Goal: Use online tool/utility: Utilize a website feature to perform a specific function

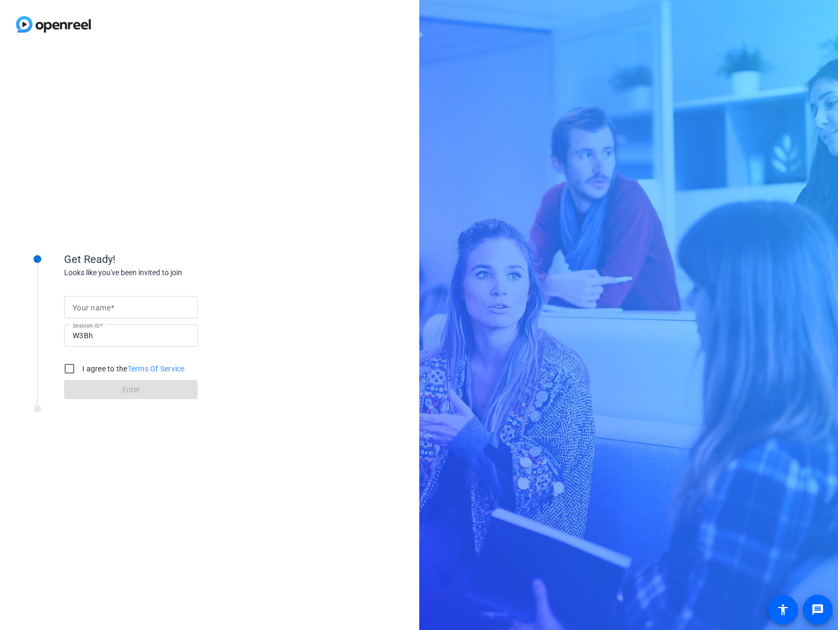
click at [129, 300] on div at bounding box center [131, 307] width 116 height 22
type input "[PERSON_NAME]"
click at [68, 372] on input "I agree to the Terms Of Service" at bounding box center [69, 368] width 21 height 21
checkbox input "true"
click at [107, 394] on span at bounding box center [131, 390] width 134 height 26
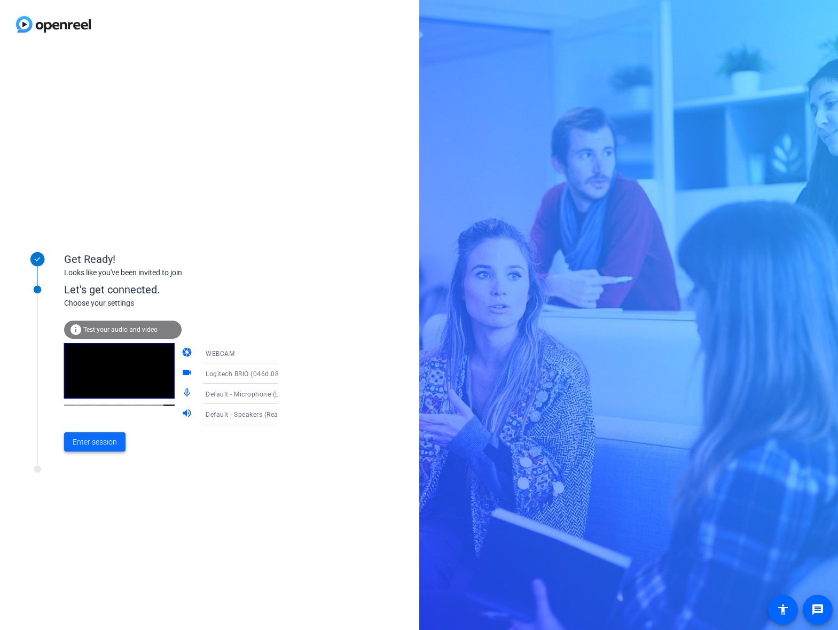
click at [97, 444] on span "Enter session" at bounding box center [95, 442] width 44 height 11
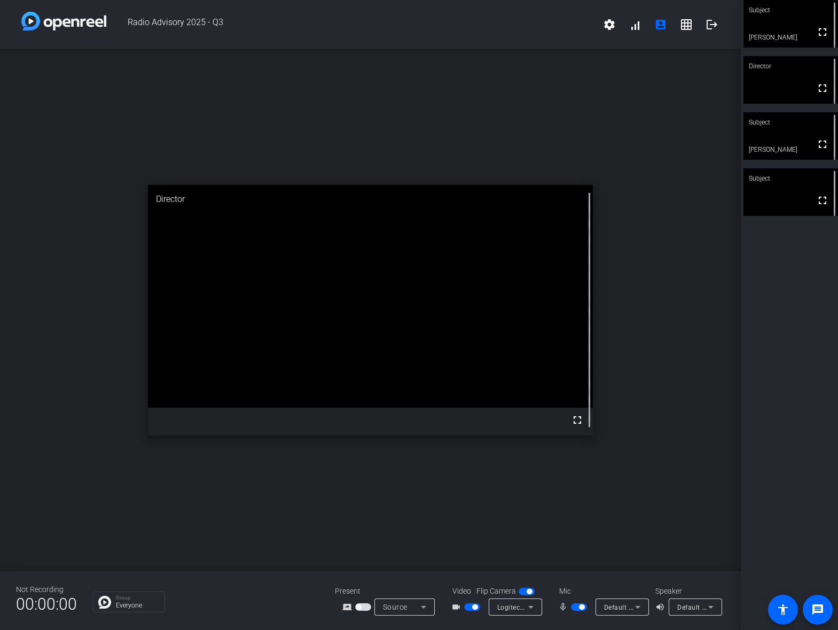
click at [804, 323] on div "Subject fullscreen [PERSON_NAME] Director fullscreen Subject fullscreen [PERSON…" at bounding box center [789, 315] width 97 height 630
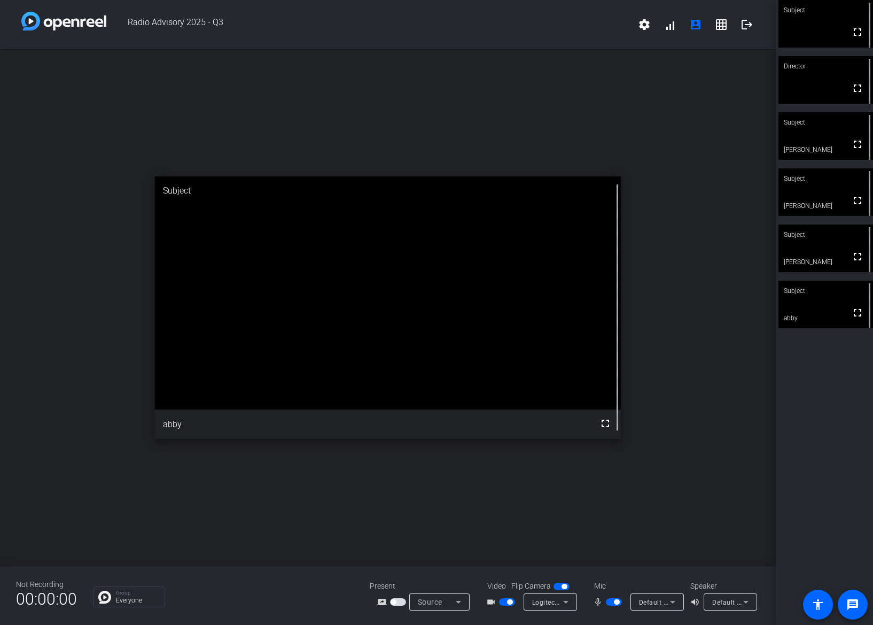
click at [453, 119] on div "open_in_new Subject fullscreen abby" at bounding box center [388, 307] width 776 height 517
click at [321, 103] on div "open_in_new Subject fullscreen [PERSON_NAME]" at bounding box center [388, 307] width 776 height 517
click at [391, 87] on div "open_in_new Subject fullscreen [PERSON_NAME]" at bounding box center [388, 307] width 776 height 517
click at [285, 127] on div "open_in_new Subject fullscreen [PERSON_NAME]" at bounding box center [388, 307] width 776 height 517
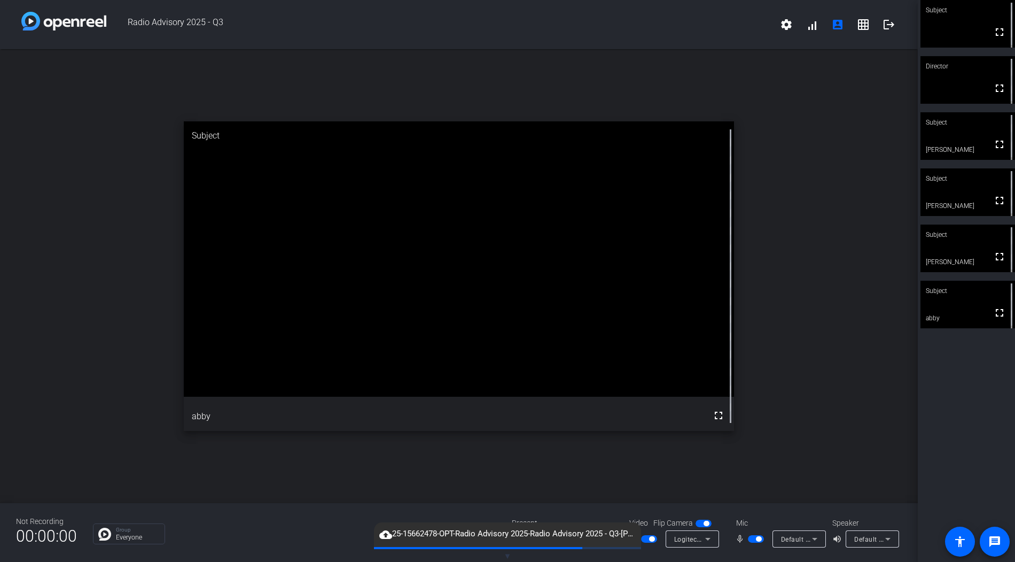
click at [743, 526] on div "Mic" at bounding box center [779, 522] width 107 height 11
click at [741, 538] on mat-icon "mic_none" at bounding box center [741, 538] width 13 height 13
click at [760, 539] on span "button" at bounding box center [758, 538] width 5 height 5
click at [837, 539] on mat-icon "volume_up" at bounding box center [838, 538] width 13 height 13
click at [589, 509] on div "Not Recording 00:00:00 Group Everyone Present screen_share_outline Source Video…" at bounding box center [459, 532] width 918 height 59
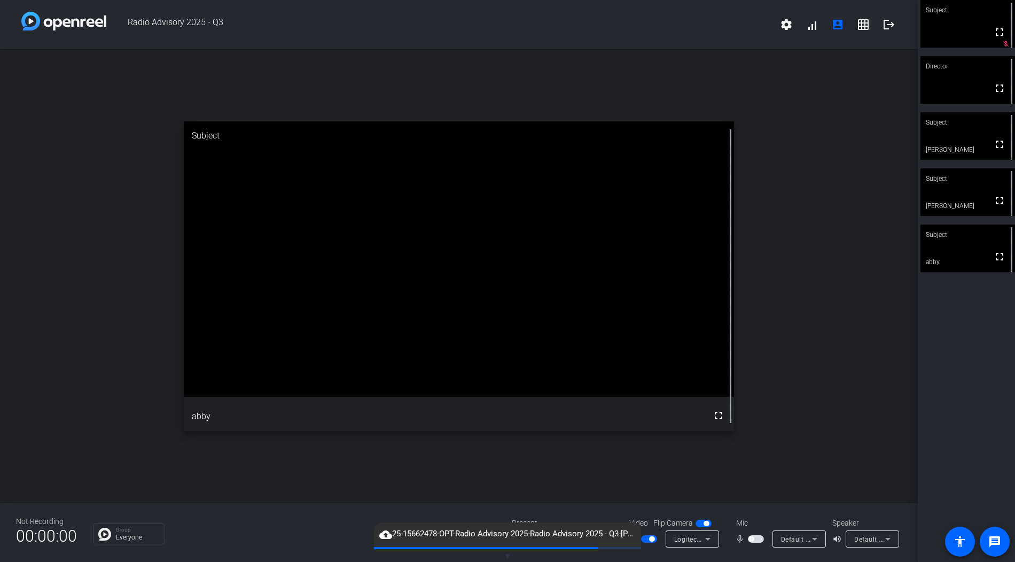
click at [504, 557] on span "▼" at bounding box center [508, 556] width 8 height 10
click at [651, 541] on span "button" at bounding box center [651, 538] width 5 height 5
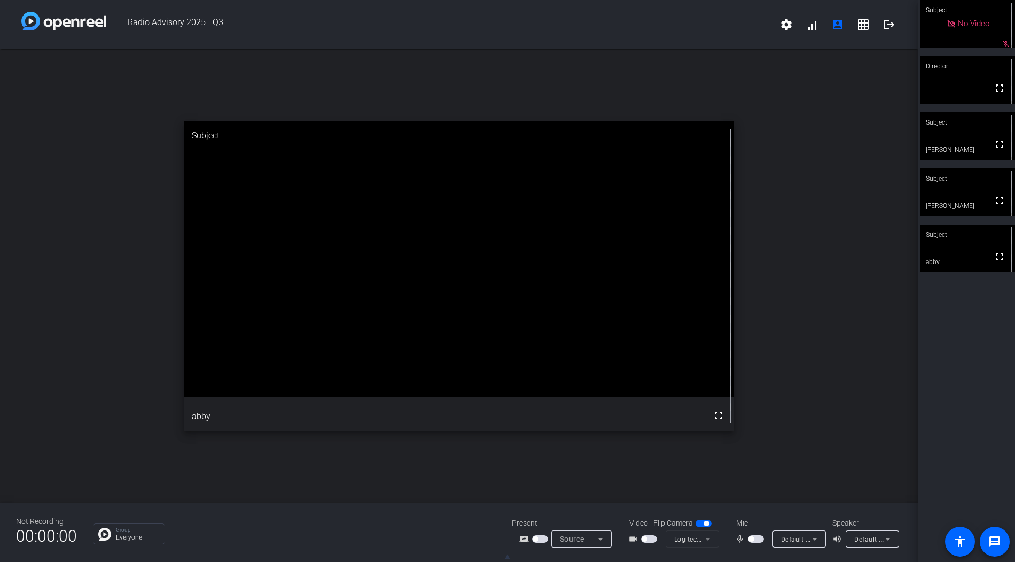
click at [836, 539] on mat-icon "volume_up" at bounding box center [838, 538] width 13 height 13
click at [838, 541] on icon at bounding box center [888, 538] width 13 height 13
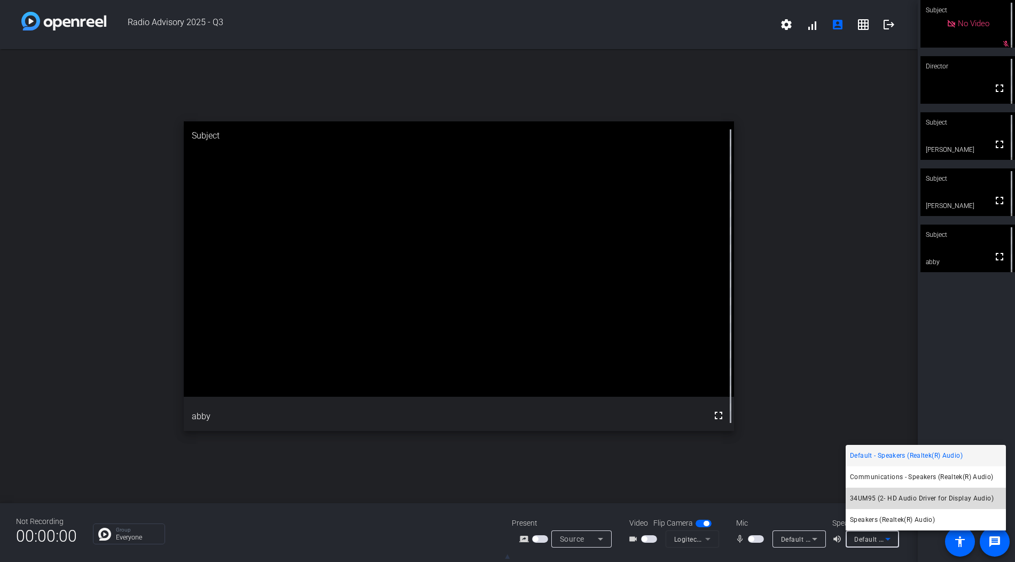
click at [838, 499] on span "34UM95 (2- HD Audio Driver for Display Audio)" at bounding box center [922, 498] width 144 height 13
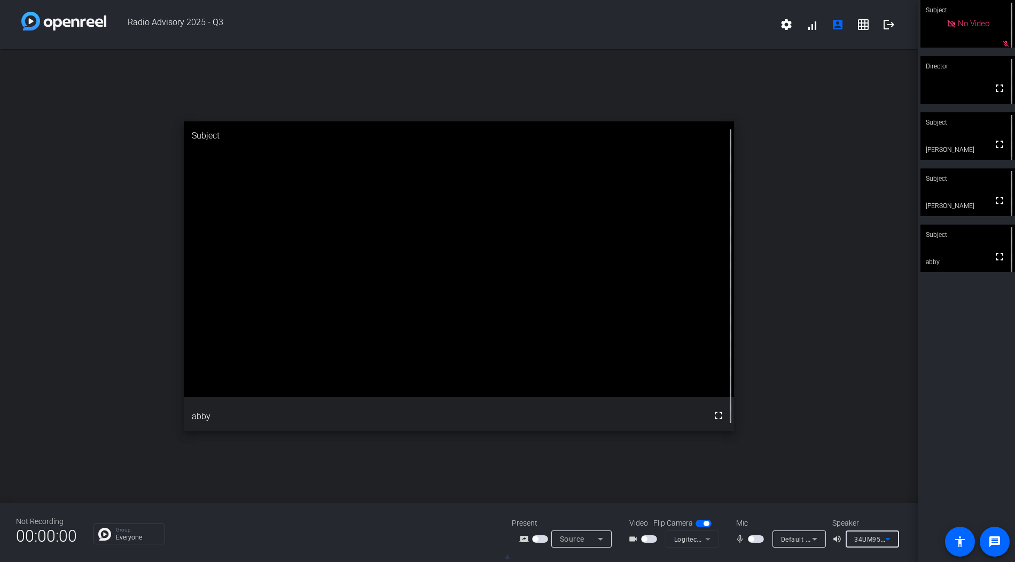
click at [838, 538] on icon at bounding box center [888, 538] width 13 height 13
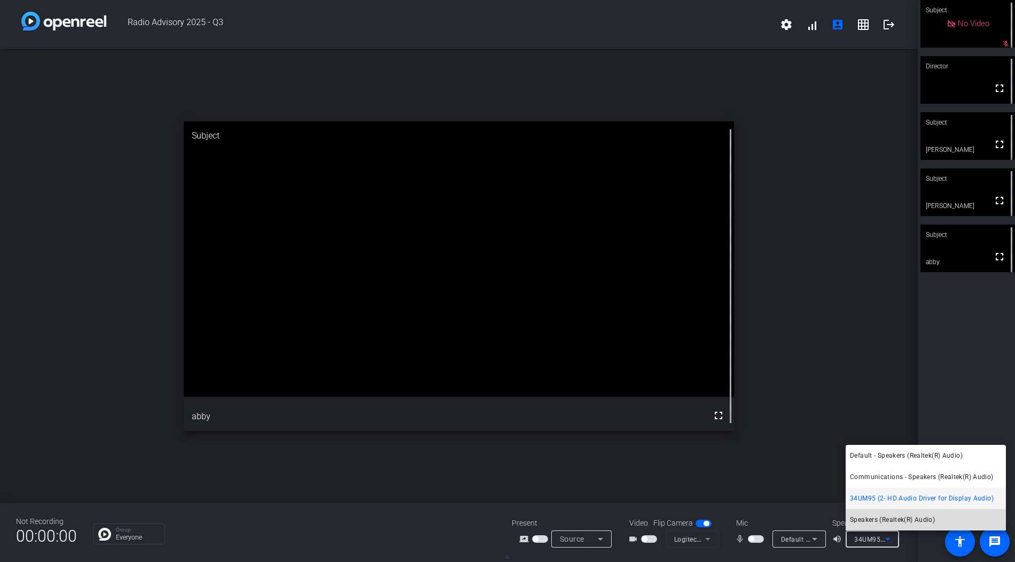
click at [838, 519] on span "Speakers (Realtek(R) Audio)" at bounding box center [892, 519] width 85 height 13
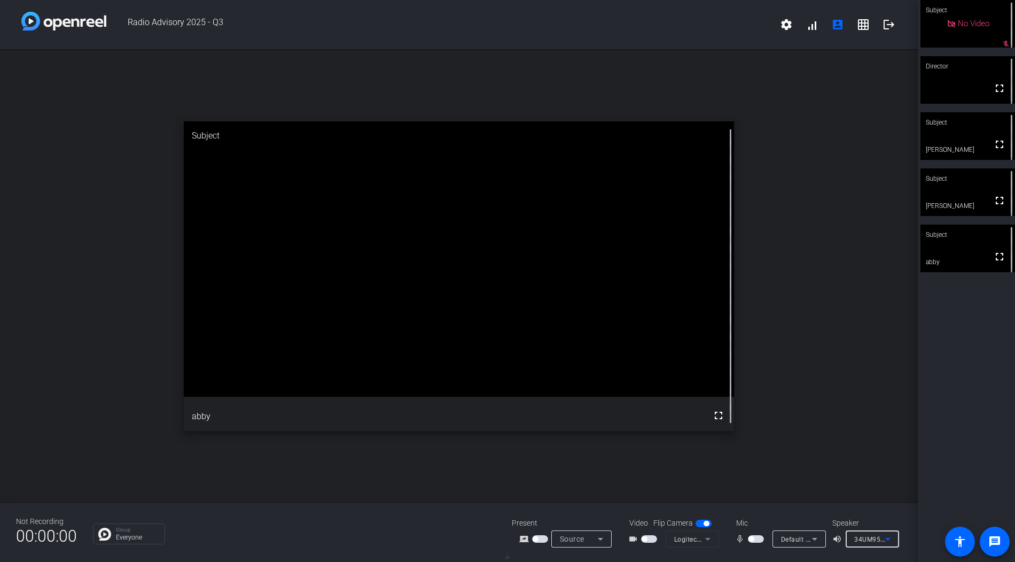
click at [838, 539] on icon at bounding box center [887, 539] width 5 height 3
click at [838, 543] on div "34UM95 (2- HD Audio Driver for Display Audio)" at bounding box center [869, 538] width 31 height 13
click at [838, 536] on icon at bounding box center [888, 538] width 13 height 13
click at [837, 542] on mat-icon "volume_up" at bounding box center [838, 538] width 13 height 13
click at [838, 536] on icon at bounding box center [888, 538] width 13 height 13
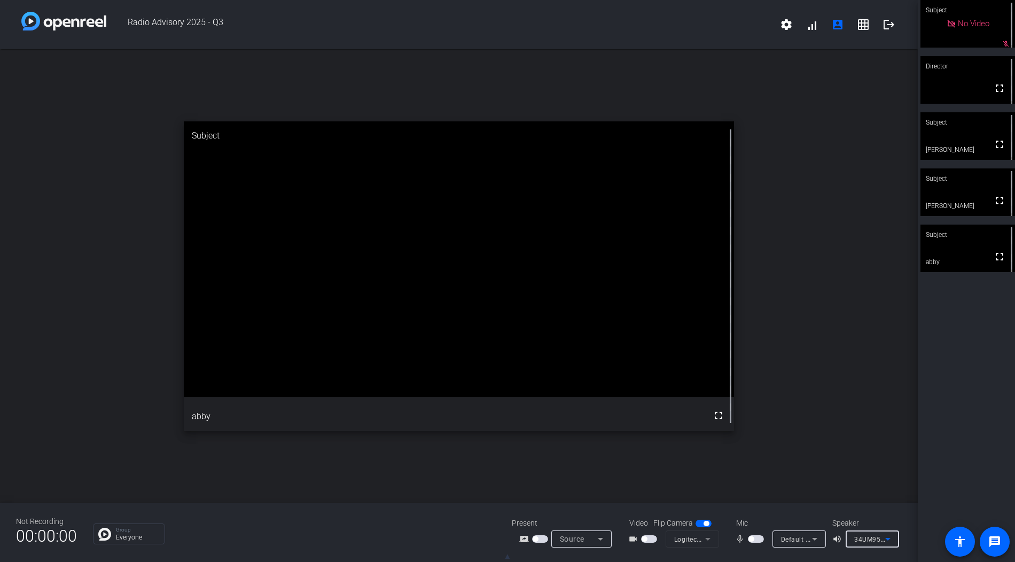
click at [838, 542] on icon at bounding box center [888, 538] width 13 height 13
click at [838, 538] on span "34UM95 (2- HD Audio Driver for Display Audio)" at bounding box center [927, 538] width 147 height 9
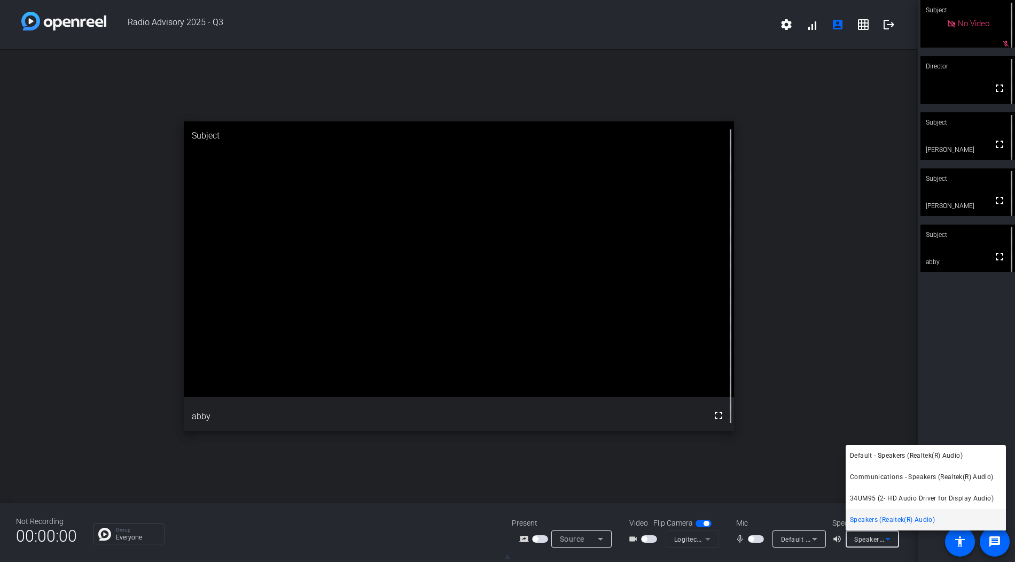
click at [838, 540] on div at bounding box center [507, 281] width 1015 height 562
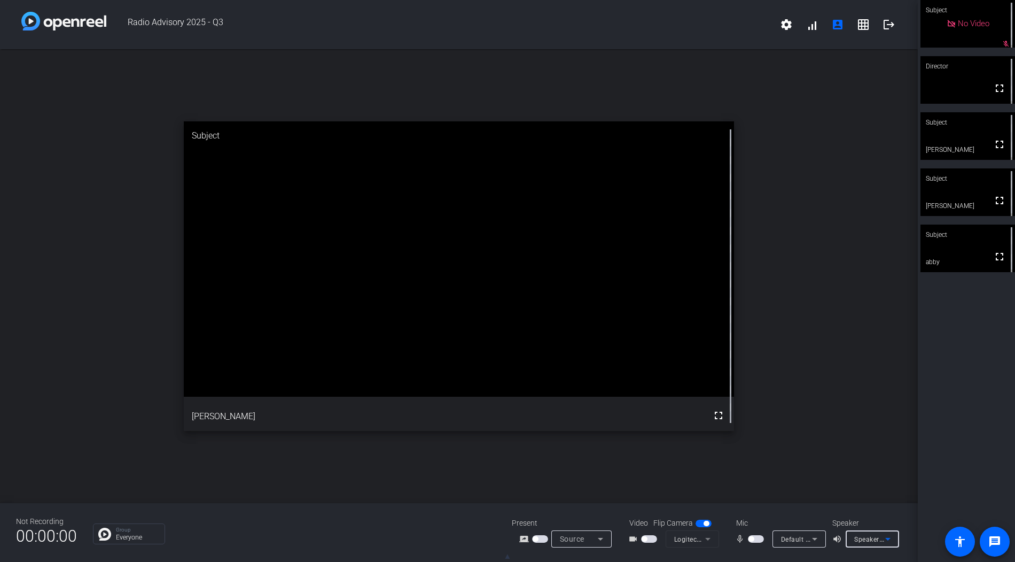
click at [838, 541] on icon at bounding box center [888, 538] width 13 height 13
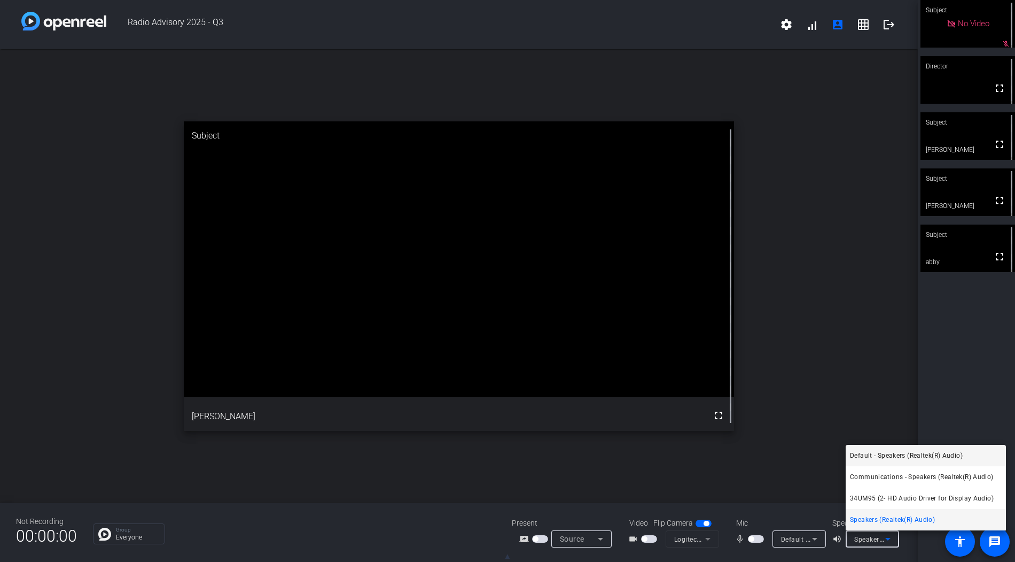
click at [838, 454] on span "Default - Speakers (Realtek(R) Audio)" at bounding box center [906, 455] width 113 height 13
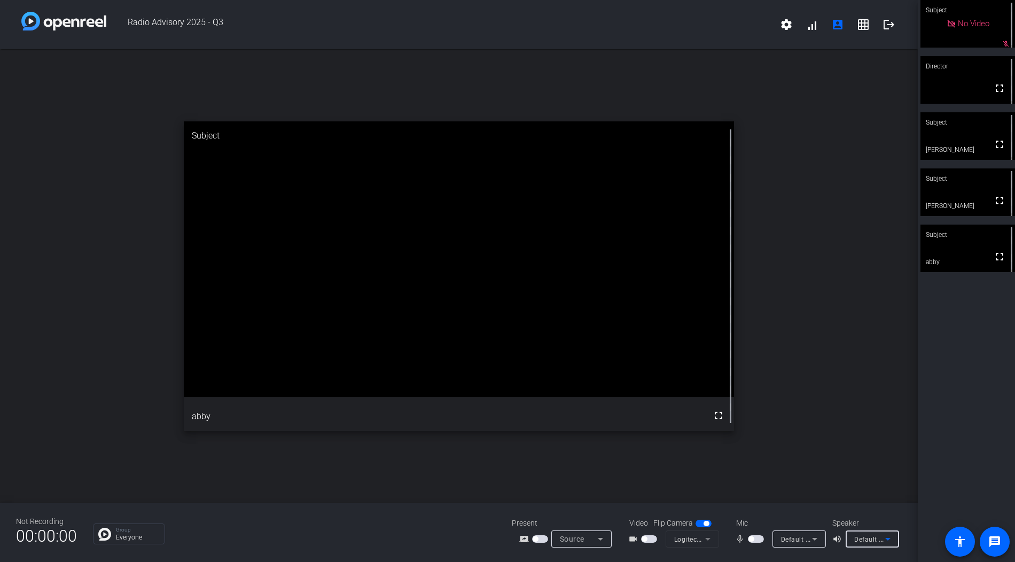
click at [510, 557] on div "Not Recording 00:00:00 Group Everyone Present screen_share_outline Source Video…" at bounding box center [459, 532] width 918 height 59
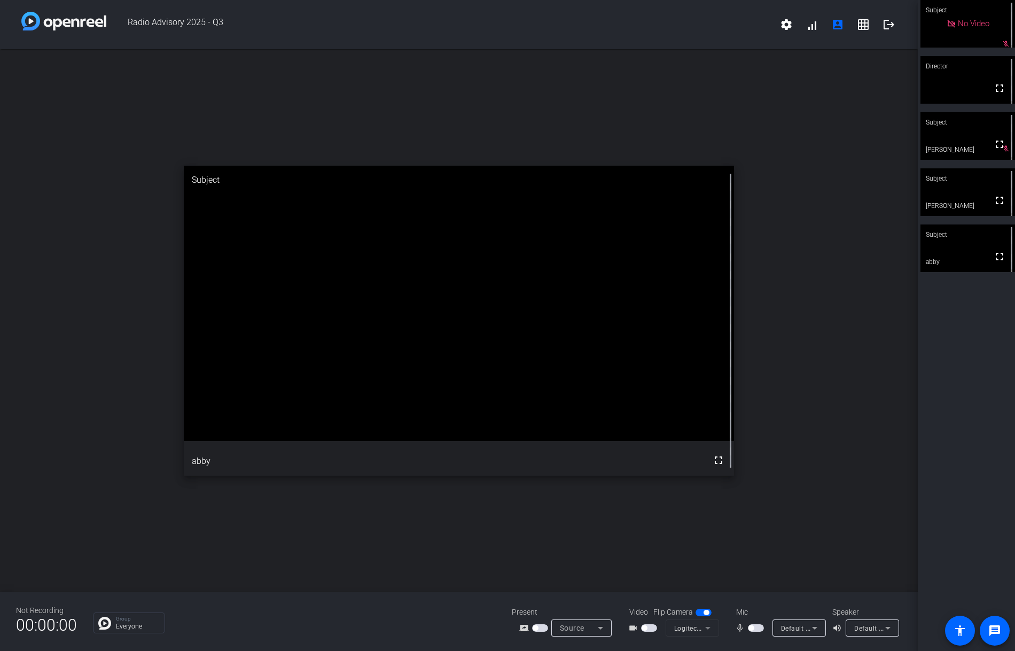
click at [604, 629] on icon at bounding box center [600, 627] width 13 height 13
click at [725, 541] on div at bounding box center [507, 325] width 1015 height 651
click at [753, 628] on span "button" at bounding box center [751, 627] width 5 height 5
